Goal: Information Seeking & Learning: Learn about a topic

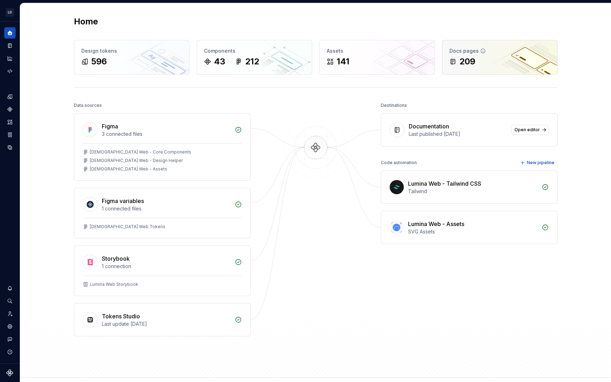
click at [477, 61] on div "209" at bounding box center [499, 61] width 101 height 11
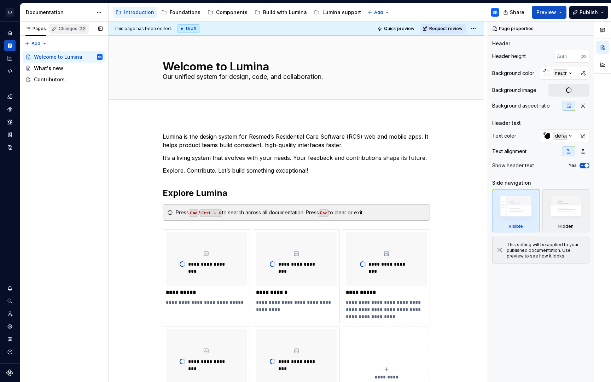
click at [73, 26] on div "Changes 22" at bounding box center [72, 29] width 27 height 6
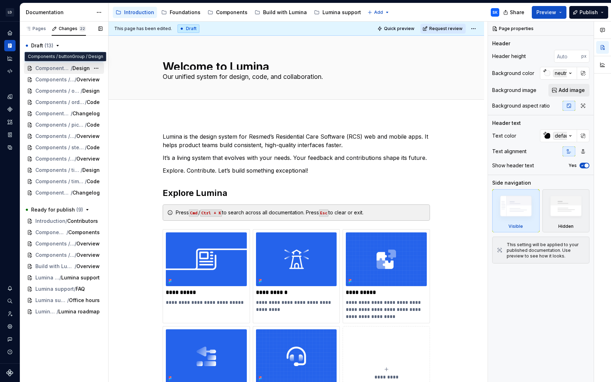
click at [71, 70] on span "/" at bounding box center [72, 68] width 2 height 7
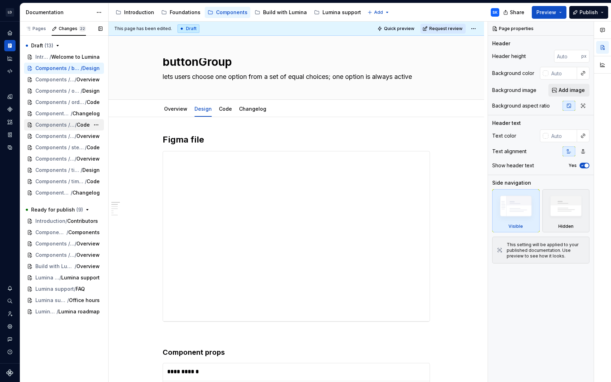
click at [70, 126] on span "Components / pickList" at bounding box center [55, 124] width 40 height 7
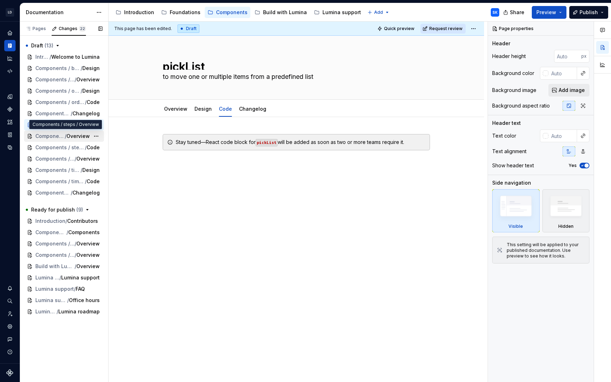
click at [67, 137] on span "Overview" at bounding box center [77, 136] width 23 height 7
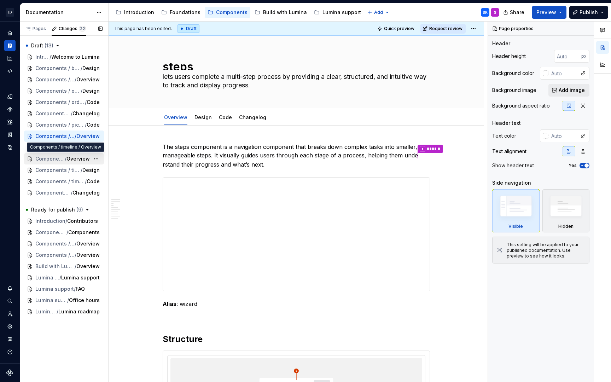
click at [74, 159] on span "Overview" at bounding box center [77, 158] width 23 height 7
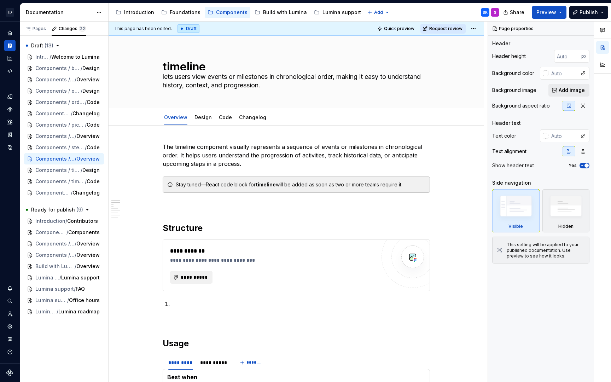
type textarea "*"
